Goal: Transaction & Acquisition: Purchase product/service

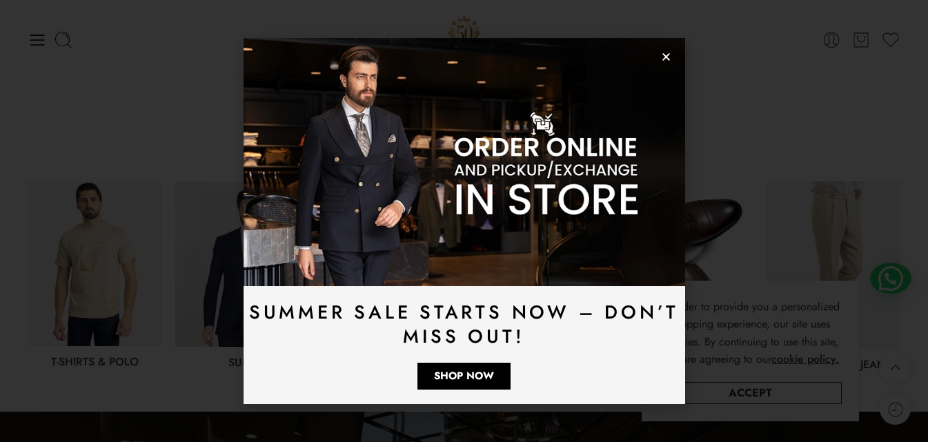
click at [661, 59] on icon "Close" at bounding box center [666, 57] width 10 height 10
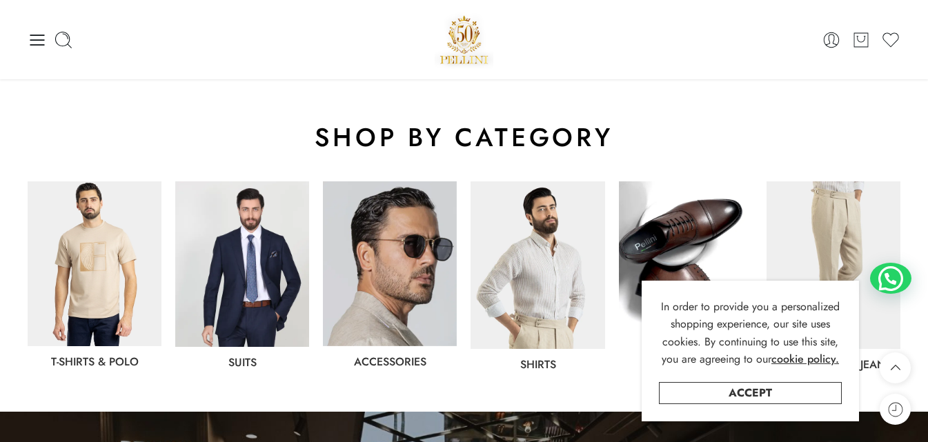
click at [661, 59] on div "0 Cart 0 Wishlist" at bounding box center [464, 39] width 873 height 79
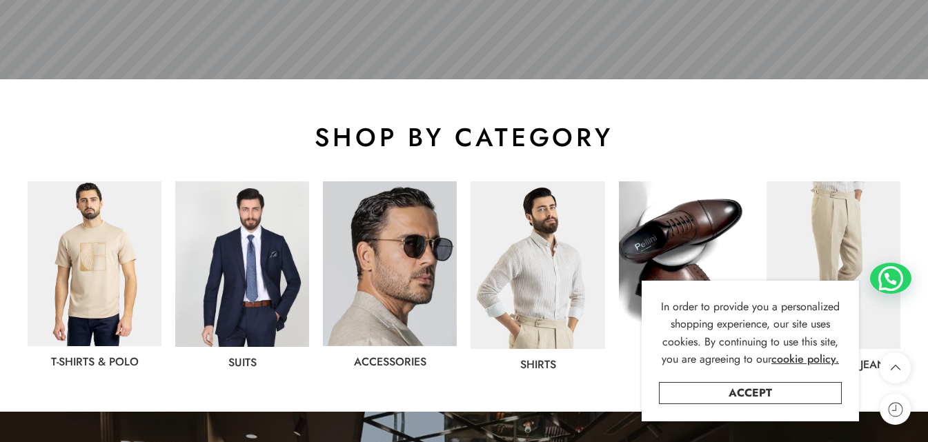
scroll to position [759, 0]
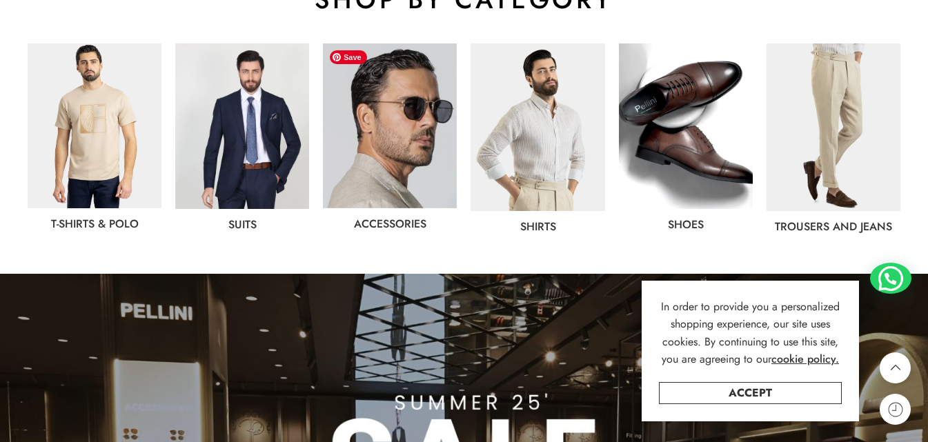
click at [434, 160] on img at bounding box center [390, 125] width 134 height 165
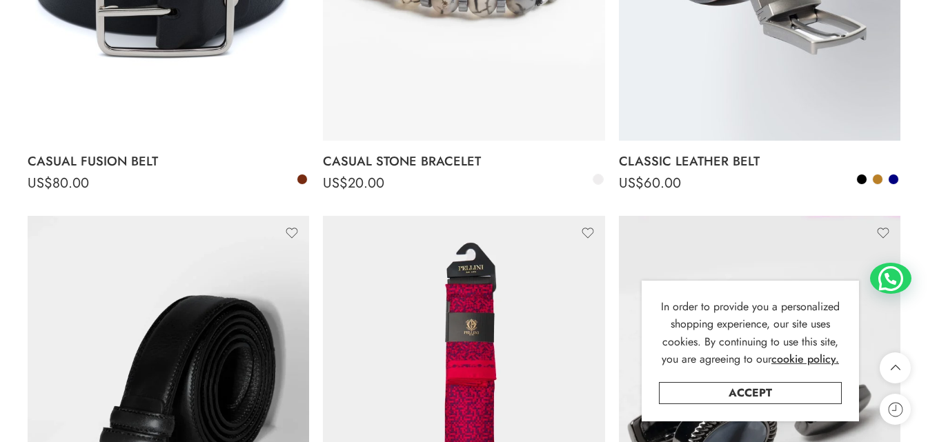
scroll to position [2759, 0]
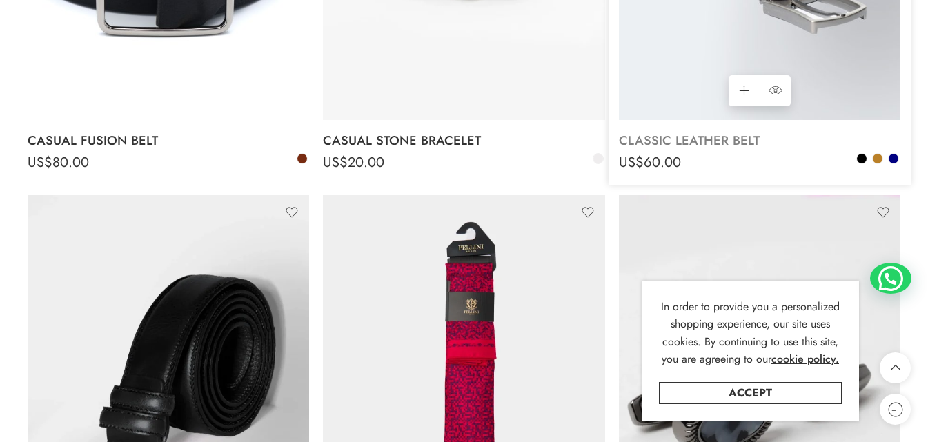
click at [708, 141] on link "CLASSIC LEATHER BELT" at bounding box center [759, 141] width 281 height 28
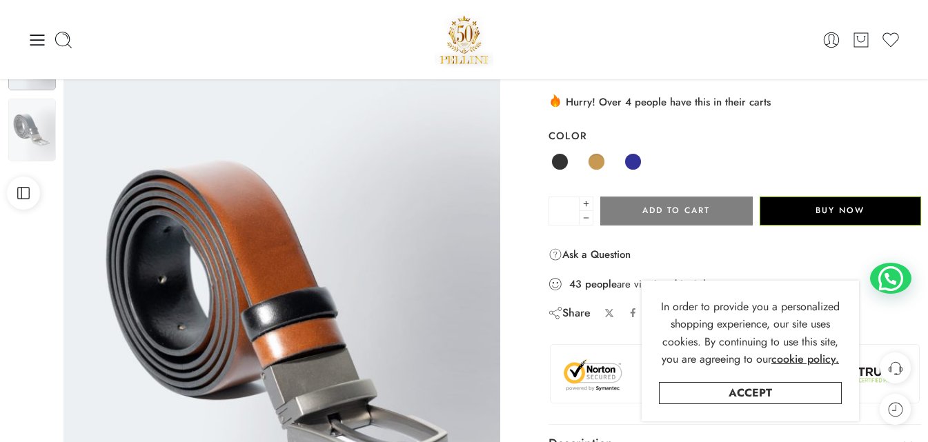
scroll to position [69, 0]
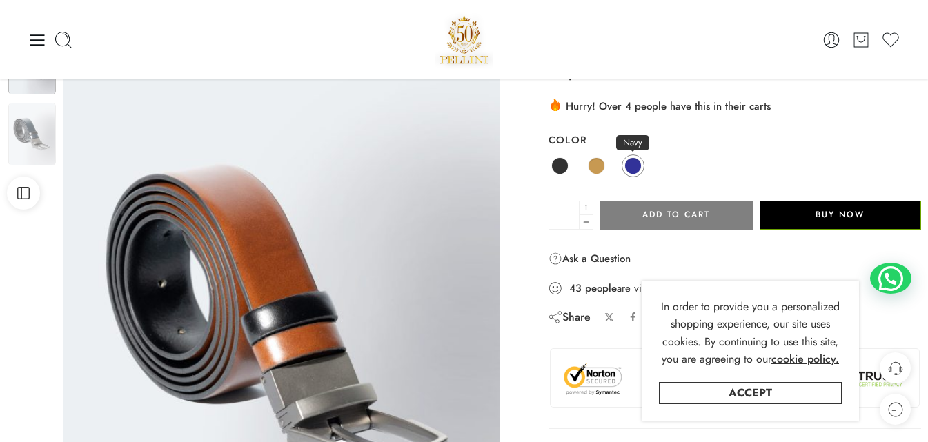
click at [629, 174] on span at bounding box center [632, 165] width 17 height 17
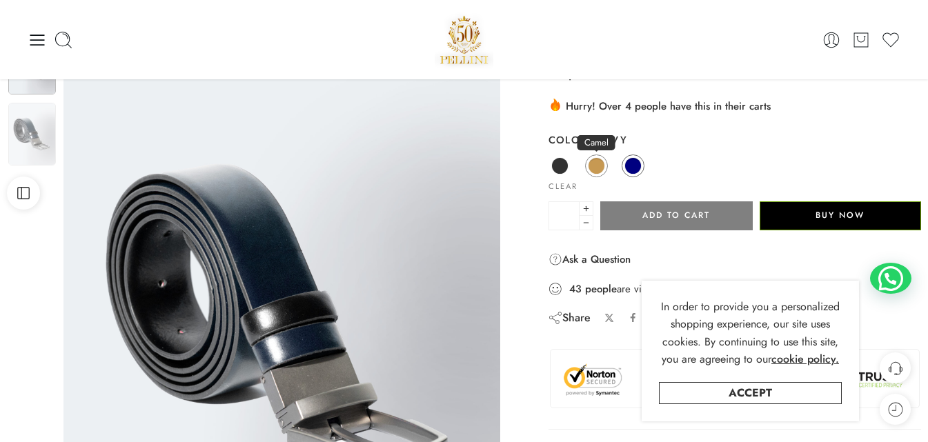
click at [594, 168] on span at bounding box center [596, 165] width 17 height 17
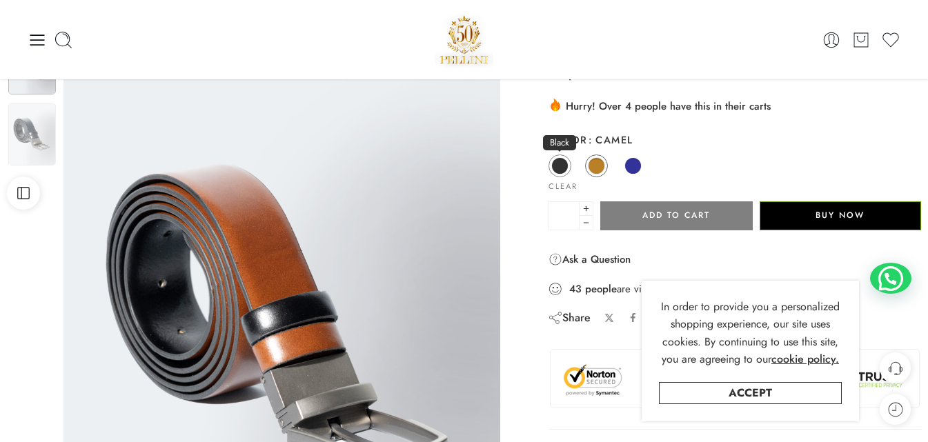
click at [557, 166] on span at bounding box center [559, 165] width 17 height 17
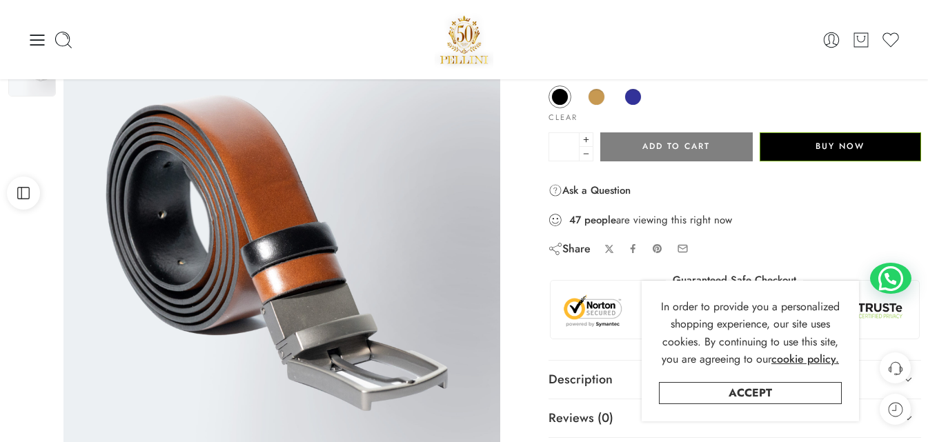
scroll to position [0, 0]
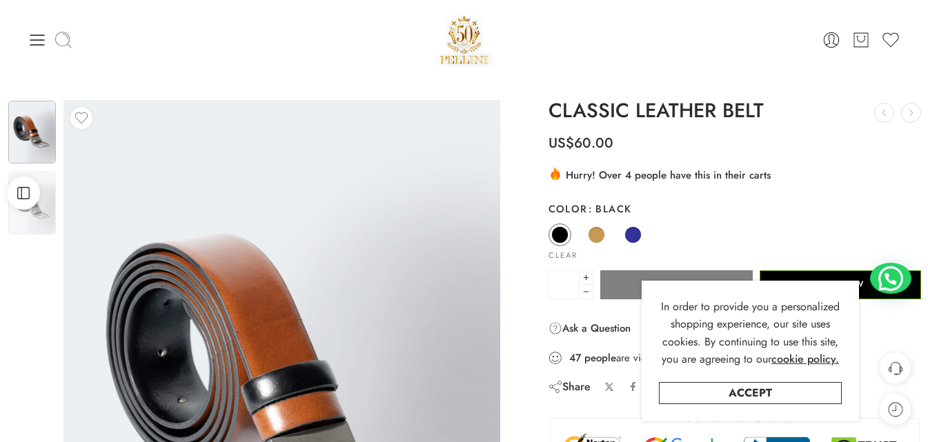
click at [66, 46] on icon at bounding box center [63, 39] width 19 height 19
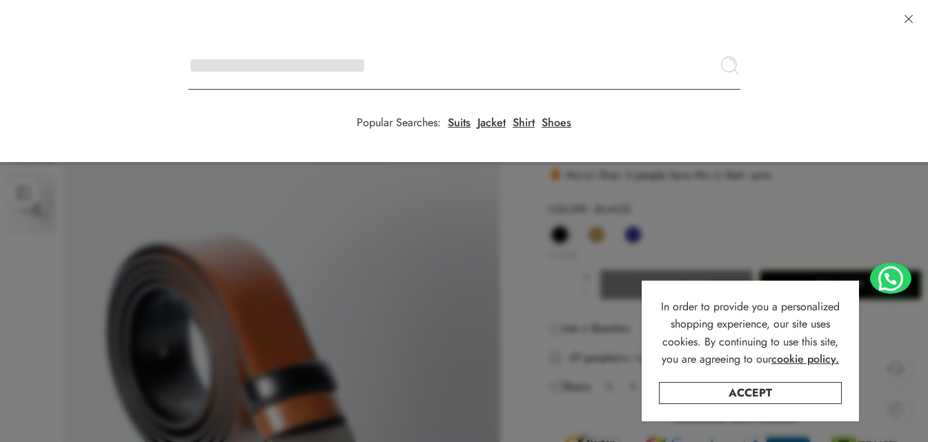
click at [188, 41] on input "Search here" at bounding box center [464, 65] width 552 height 48
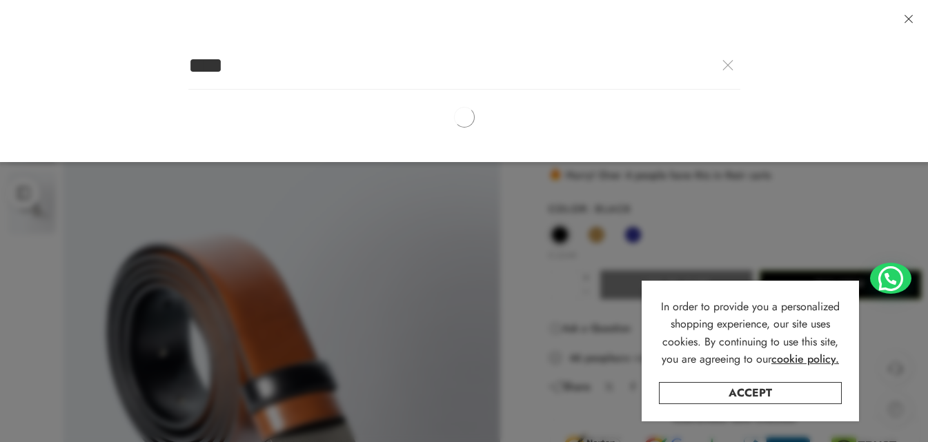
type input "****"
click button "Search" at bounding box center [0, 0] width 0 height 0
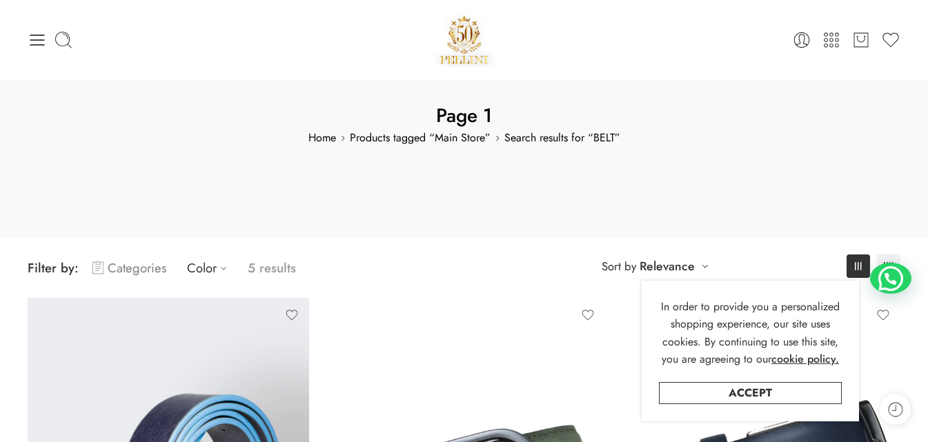
click at [156, 275] on link "Categories" at bounding box center [129, 268] width 74 height 32
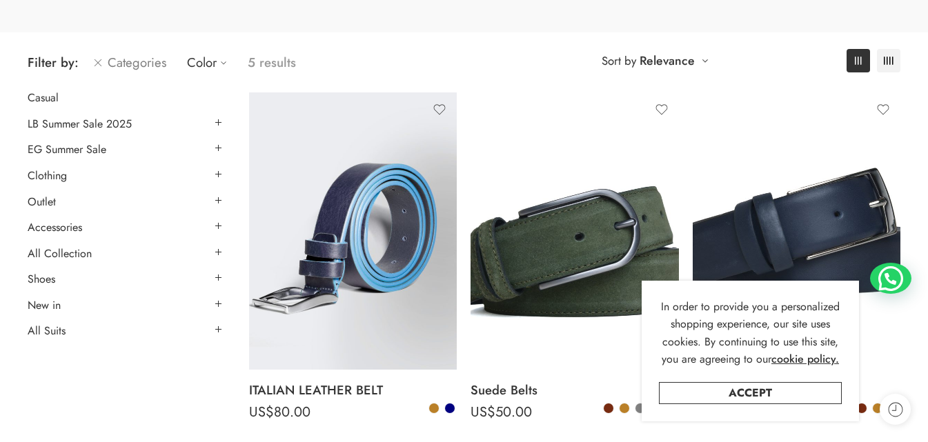
scroll to position [207, 0]
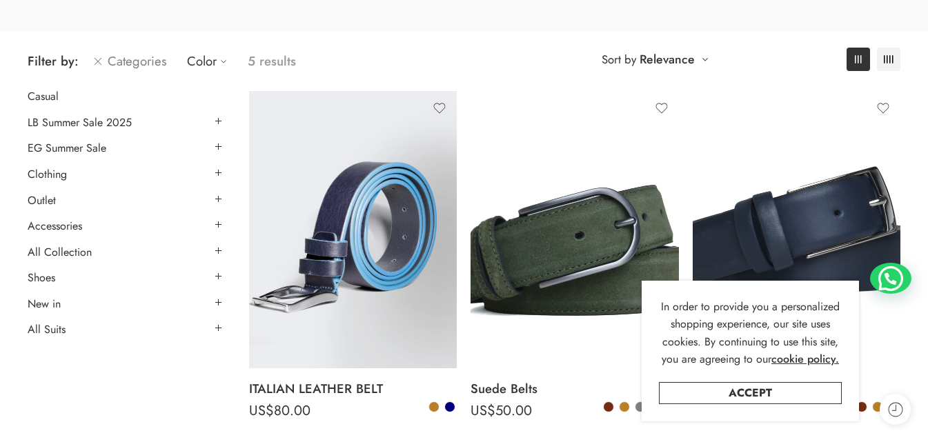
click at [62, 199] on link at bounding box center [125, 199] width 194 height 14
click at [53, 198] on link "Outlet" at bounding box center [42, 201] width 28 height 14
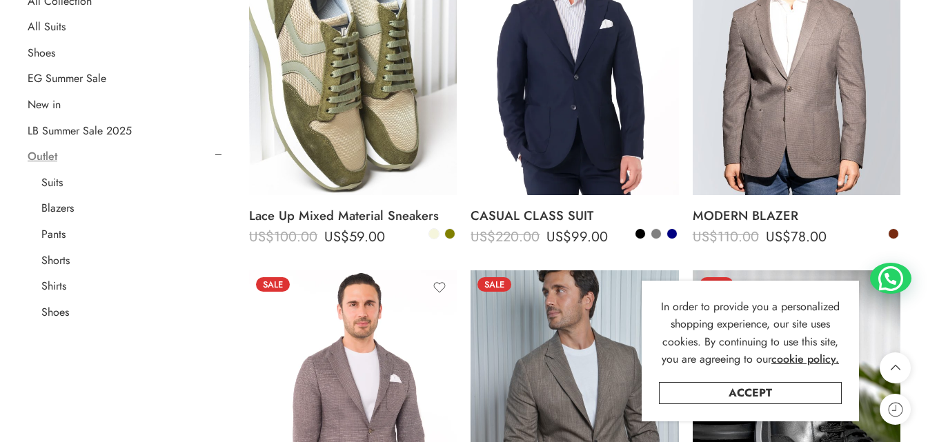
scroll to position [348, 0]
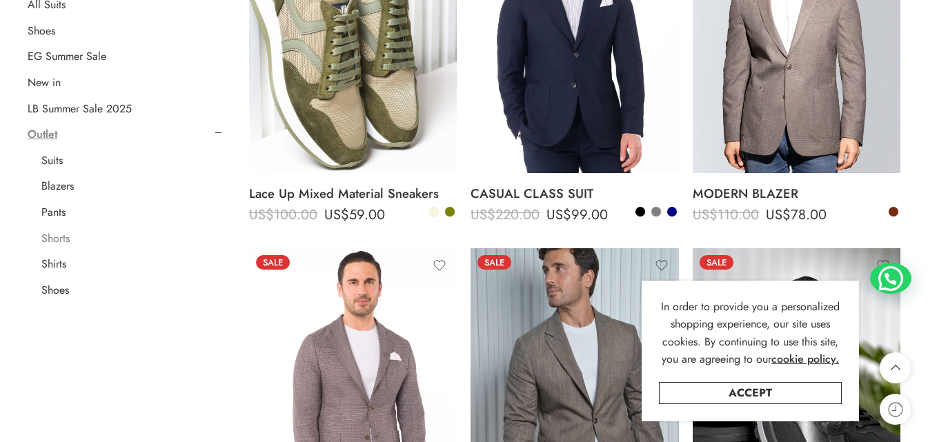
click at [63, 240] on link "Shorts" at bounding box center [55, 239] width 28 height 14
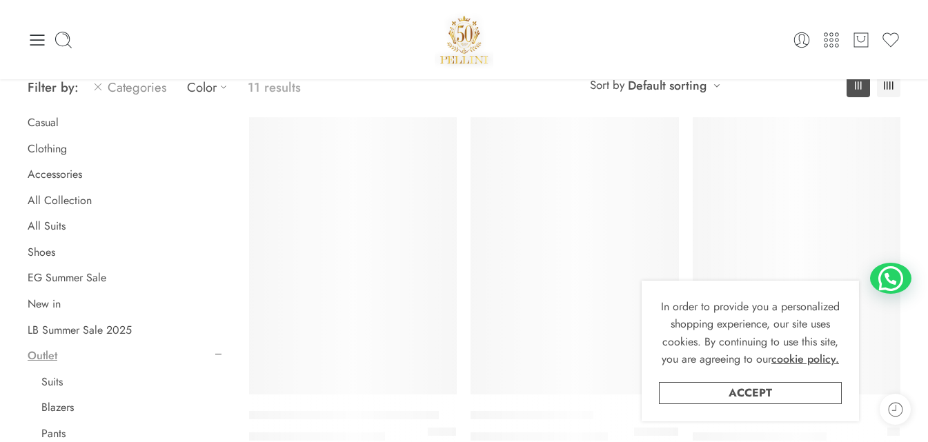
scroll to position [108, 0]
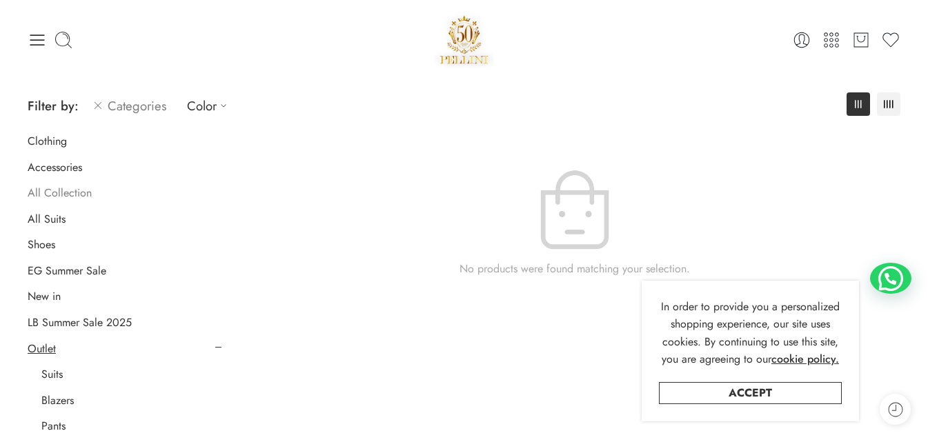
click at [55, 187] on link "All Collection" at bounding box center [60, 193] width 64 height 14
